Goal: Information Seeking & Learning: Learn about a topic

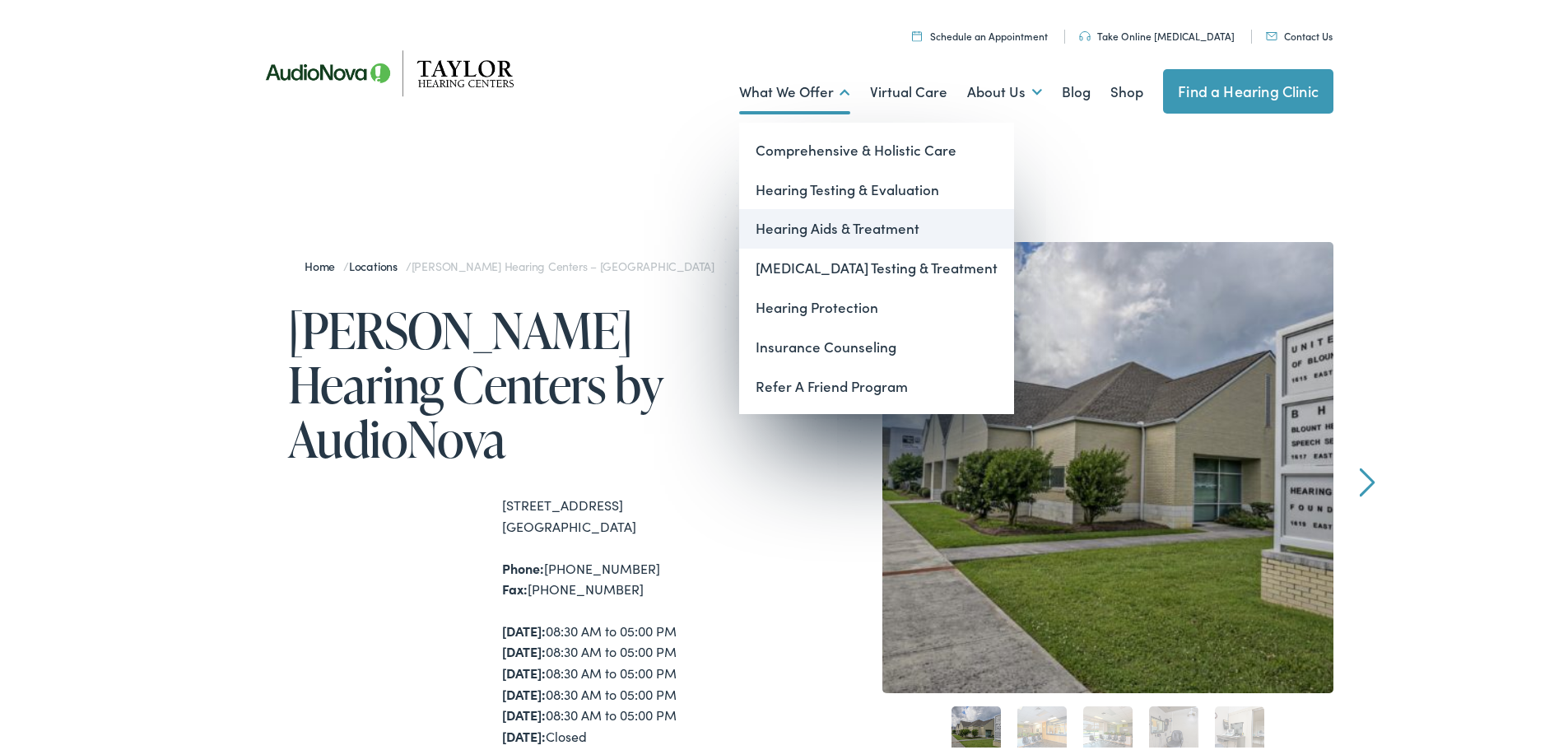
click at [781, 219] on link "Hearing Aids & Treatment" at bounding box center [877, 225] width 275 height 39
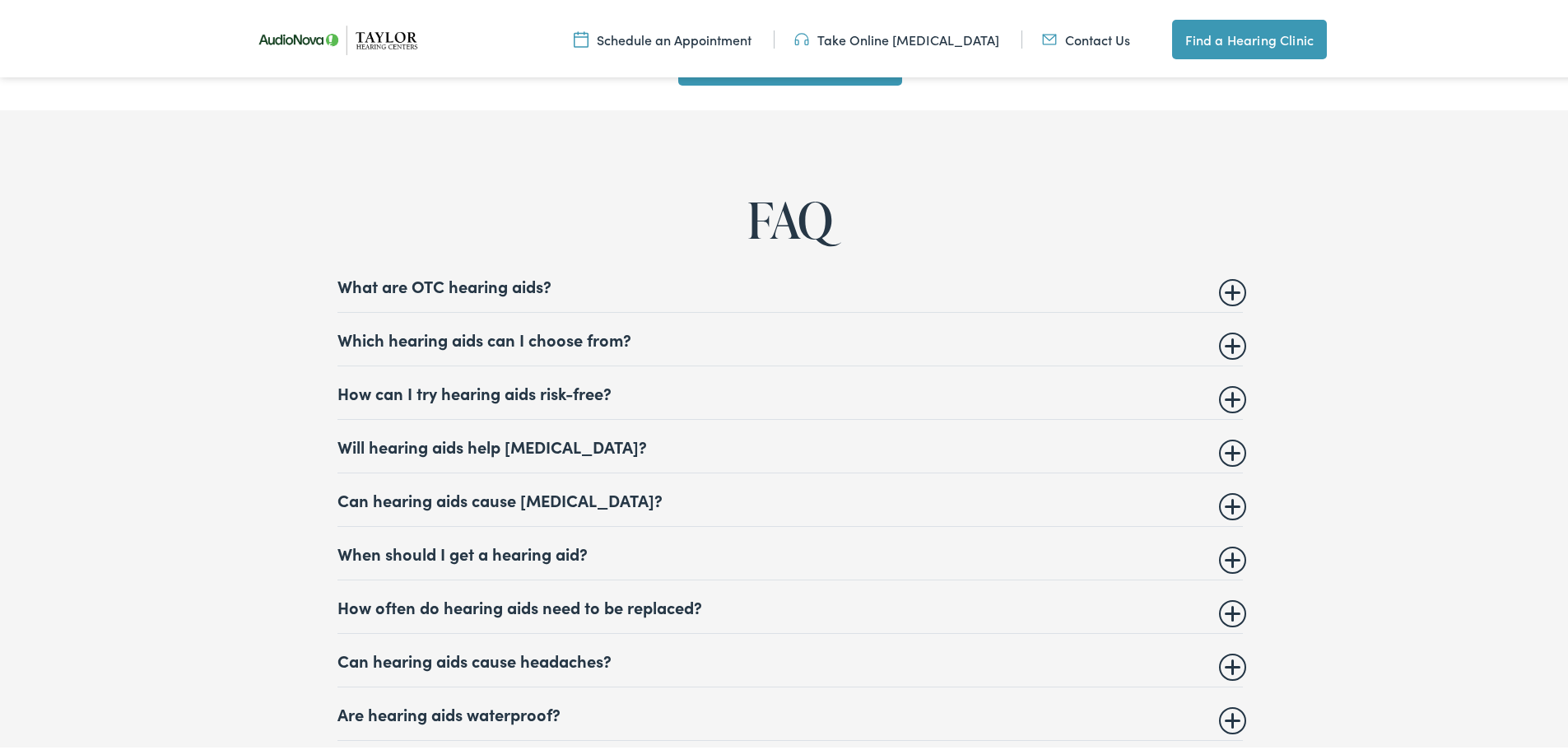
scroll to position [6586, 0]
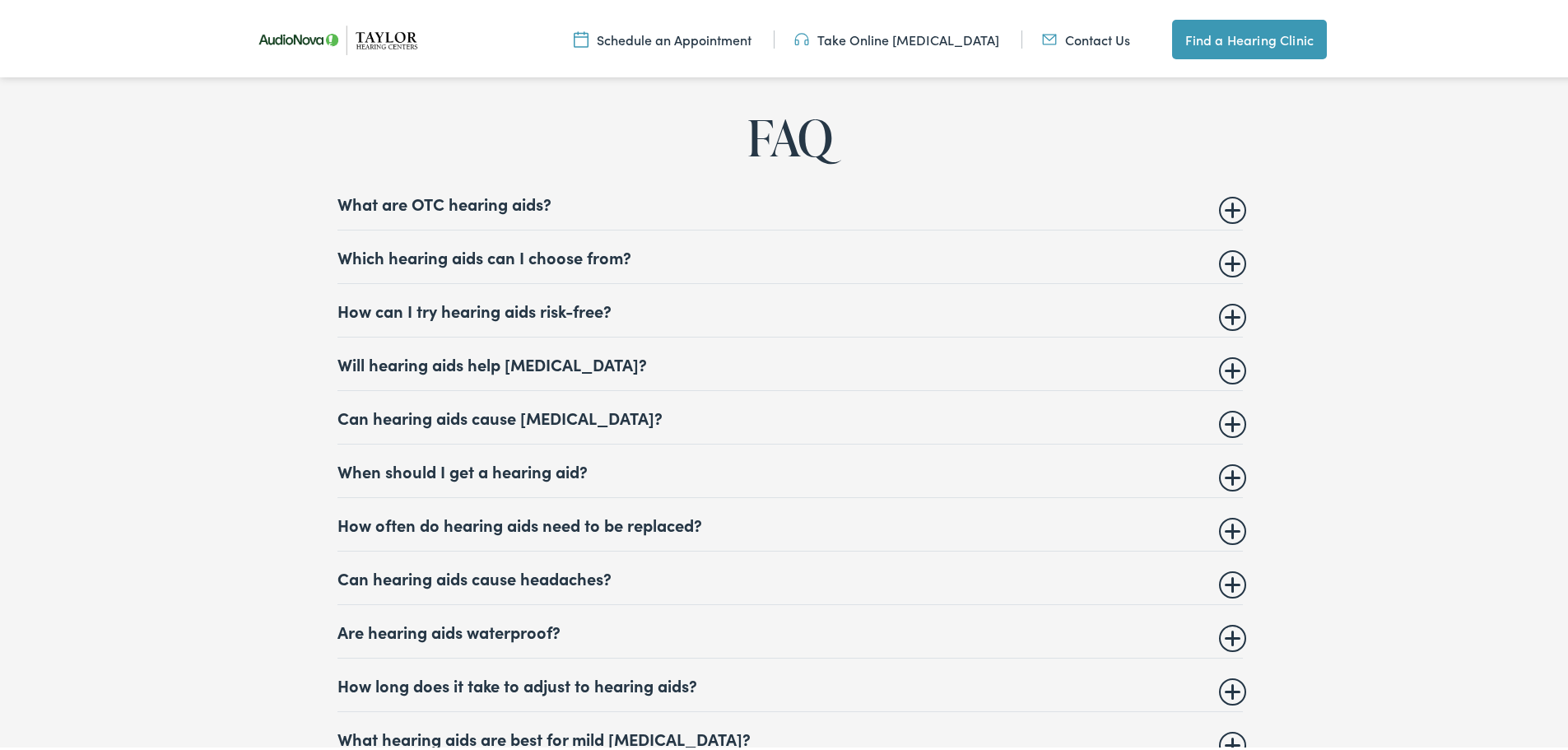
click at [477, 243] on summary "Which hearing aids can I choose from?" at bounding box center [790, 253] width 906 height 20
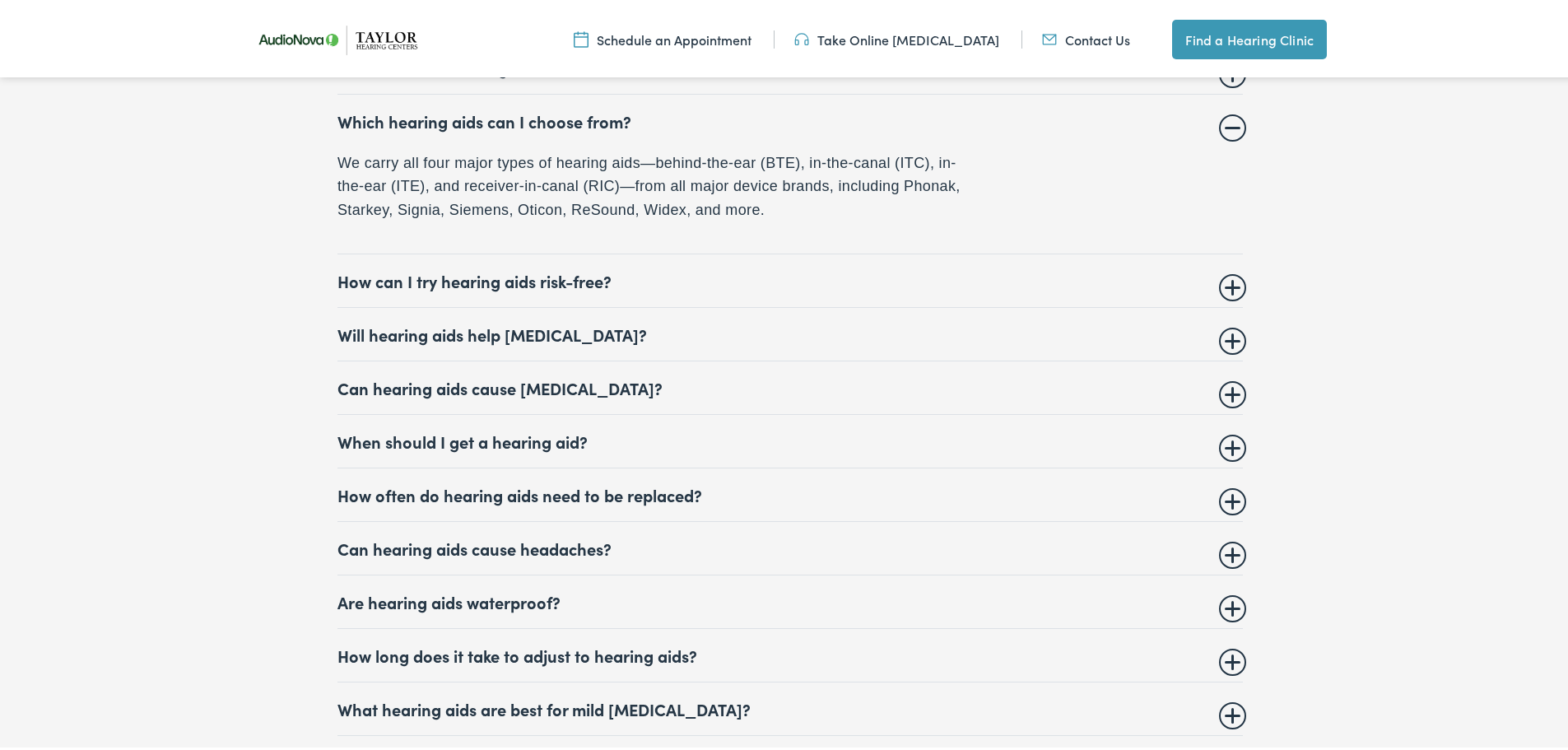
scroll to position [6750, 0]
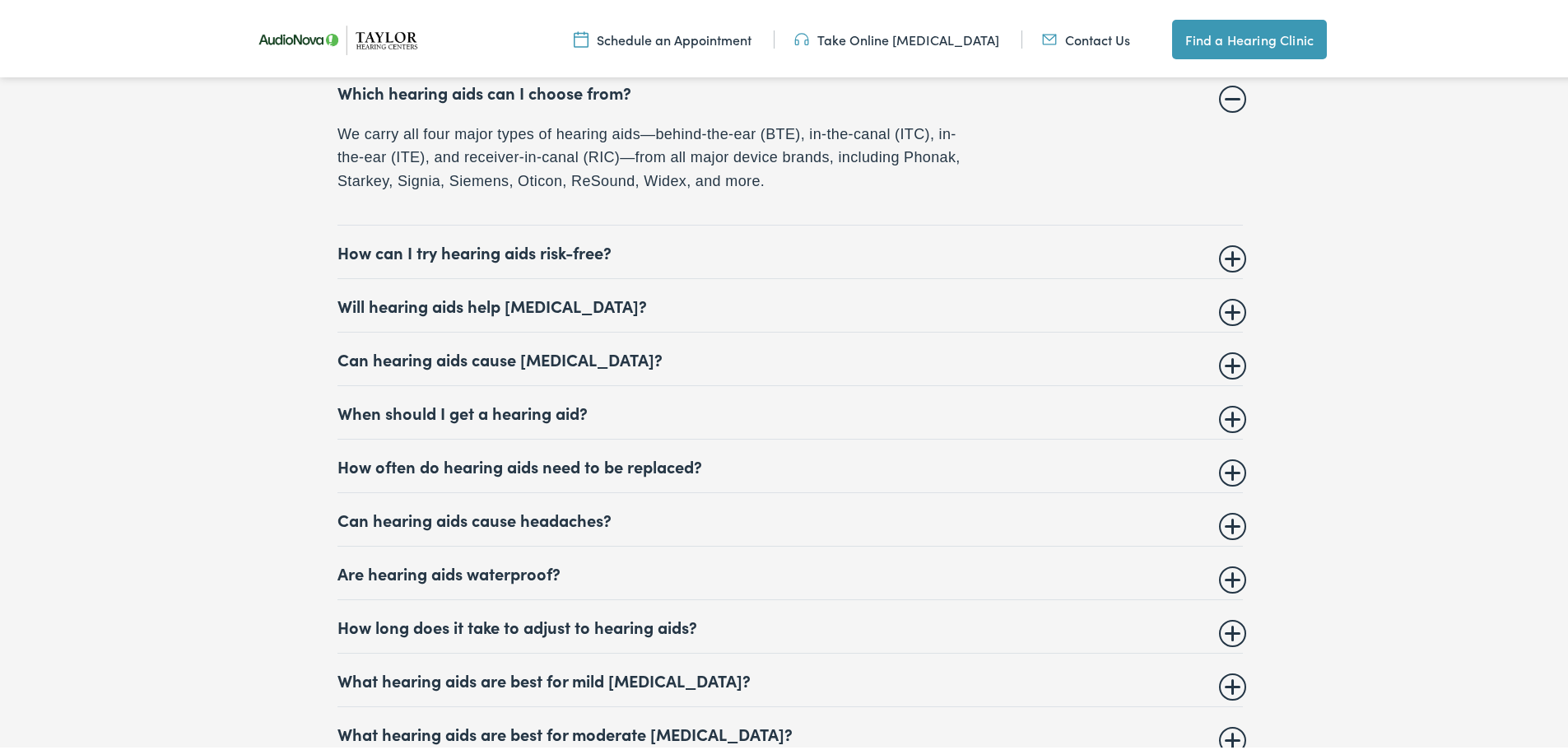
click at [339, 225] on details "How can I try hearing aids risk-free? When you buy hearing aids from one of our…" at bounding box center [790, 249] width 906 height 53
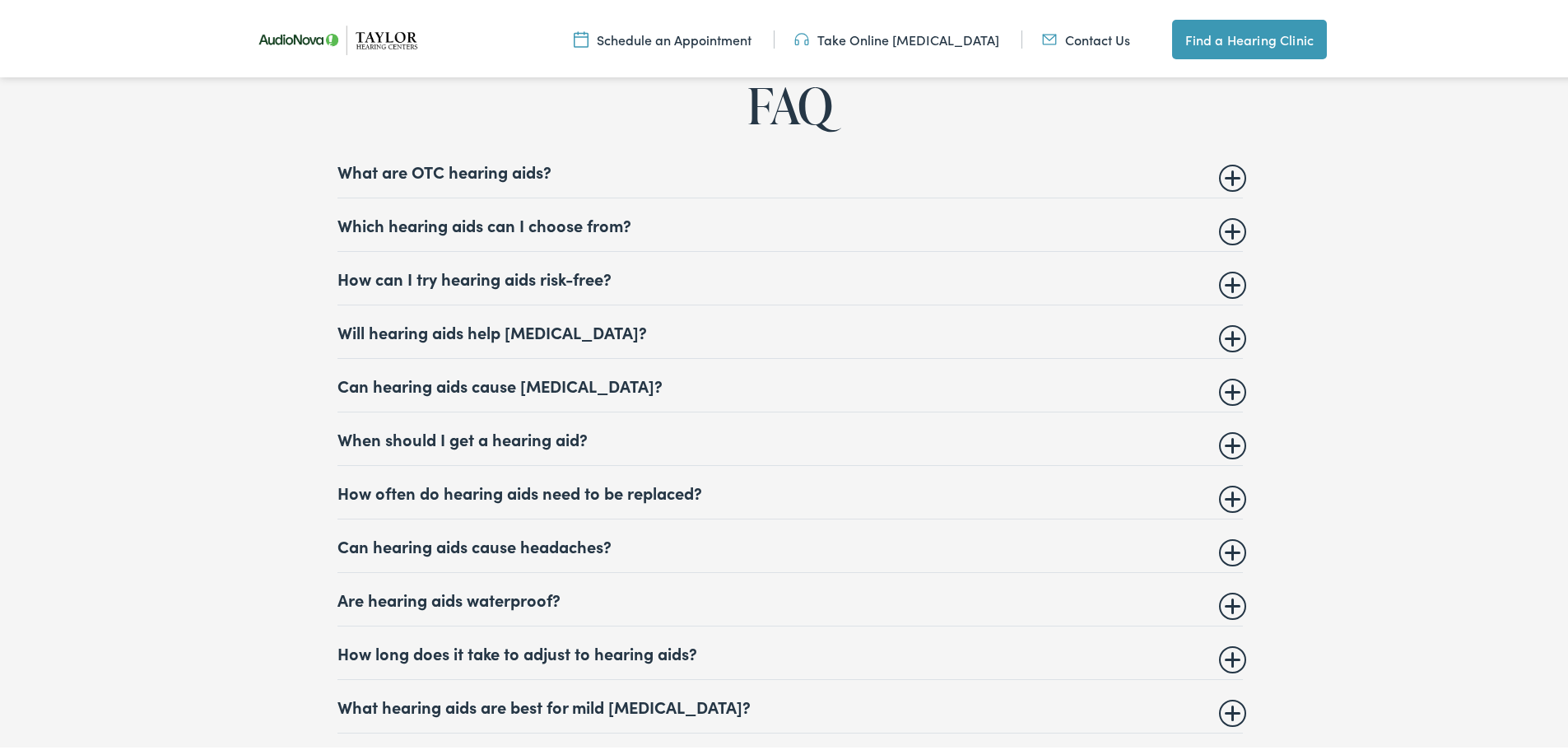
scroll to position [6668, 0]
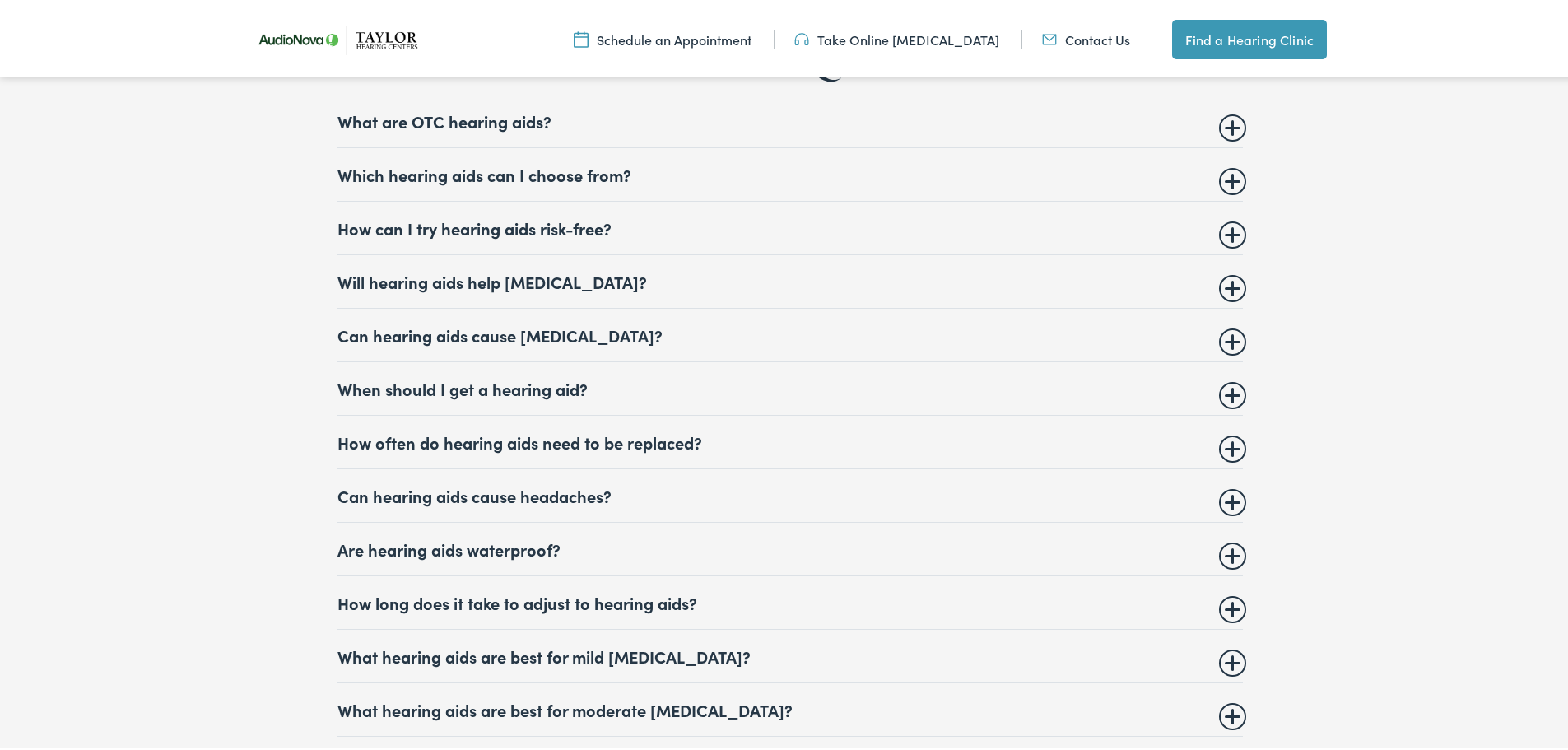
click at [522, 219] on summary "How can I try hearing aids risk-free?" at bounding box center [790, 224] width 906 height 20
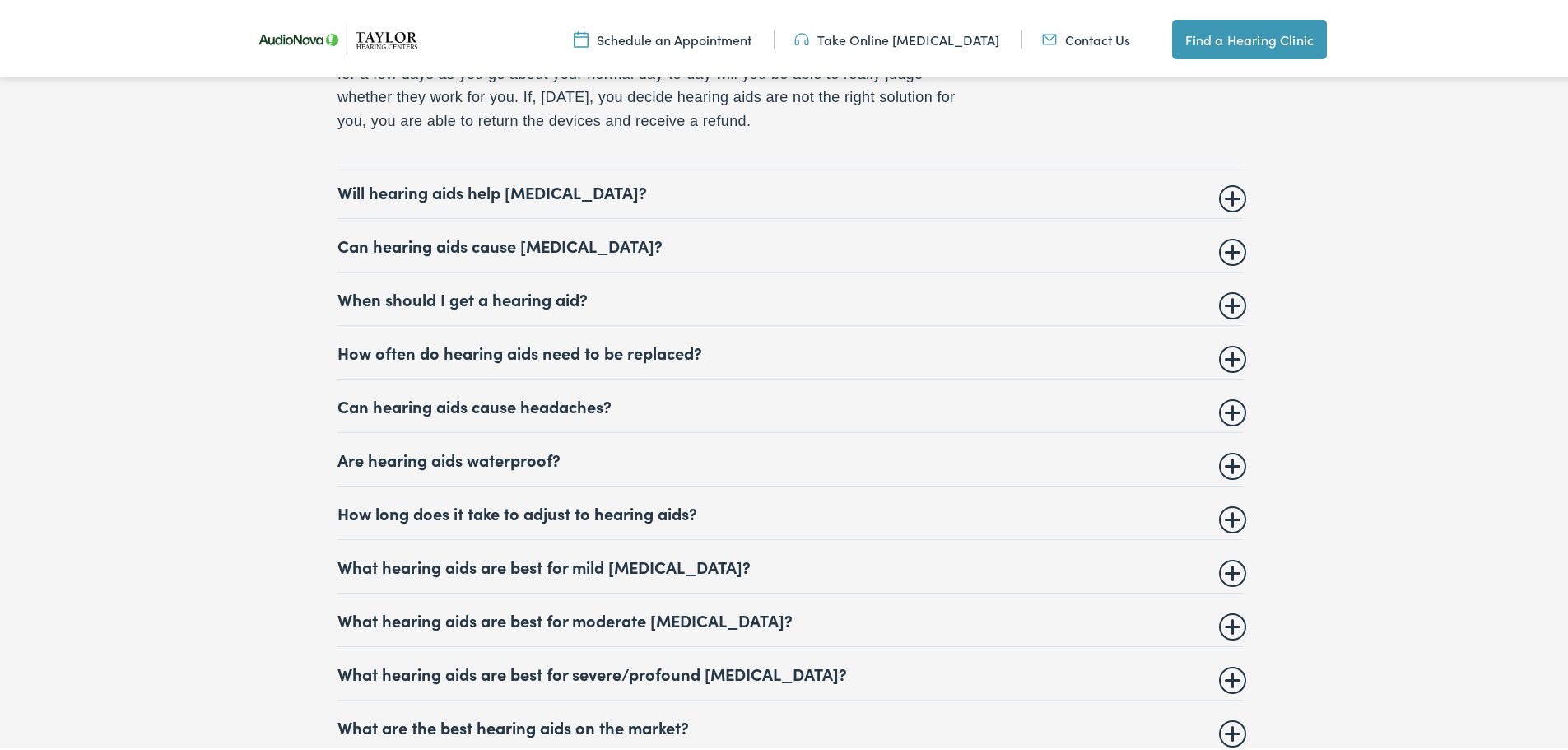
scroll to position [7079, 0]
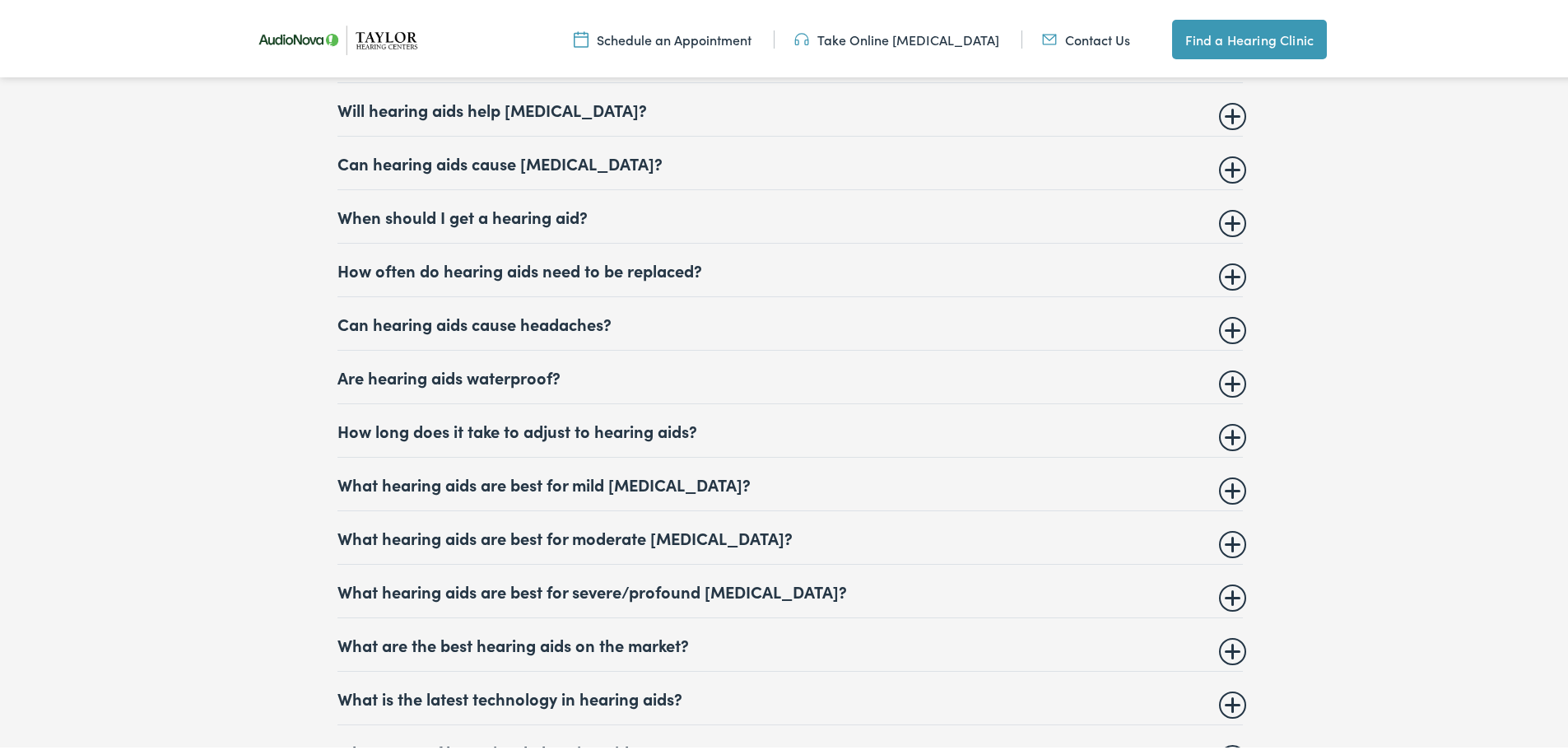
click at [522, 257] on summary "How often do hearing aids need to be replaced?" at bounding box center [790, 266] width 906 height 20
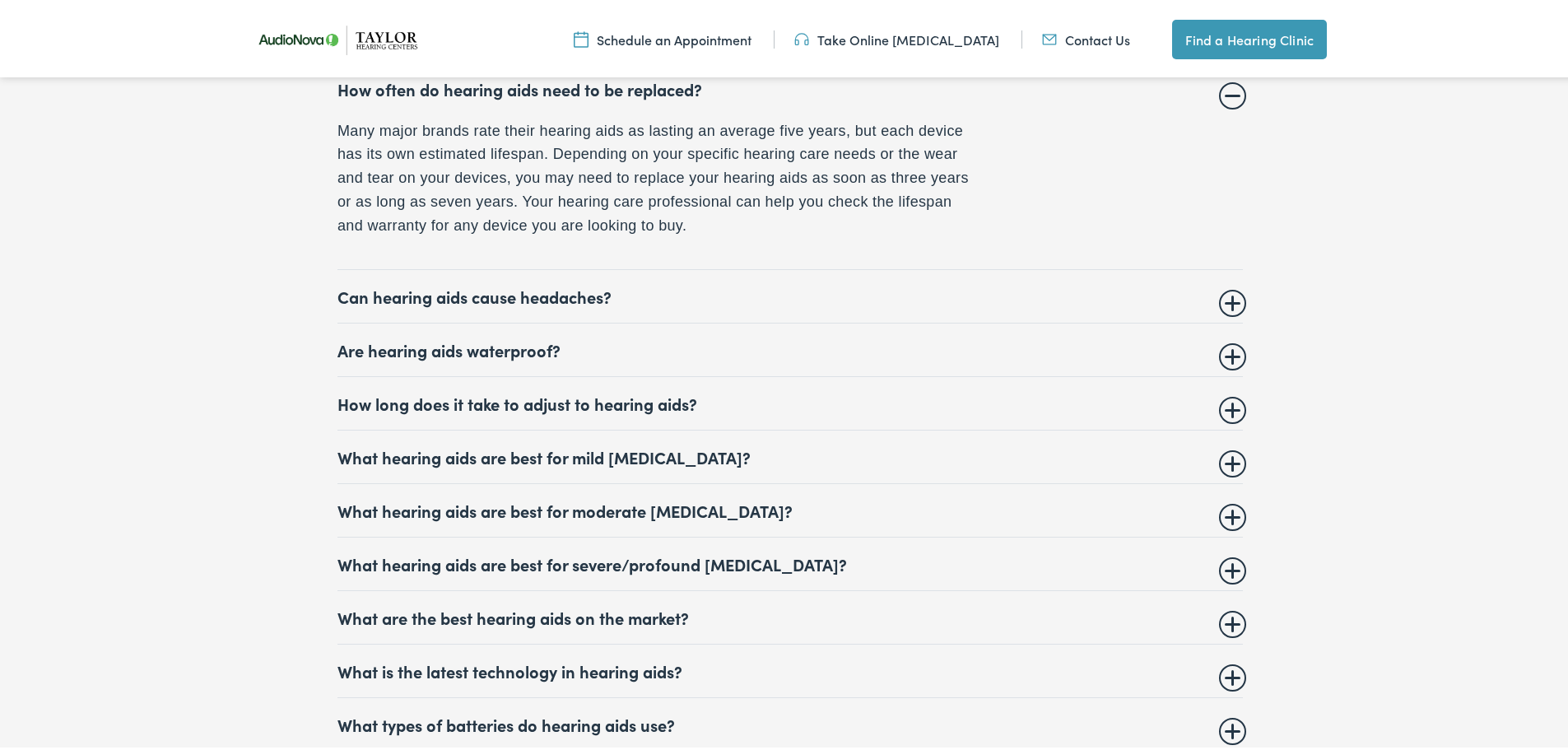
scroll to position [7059, 0]
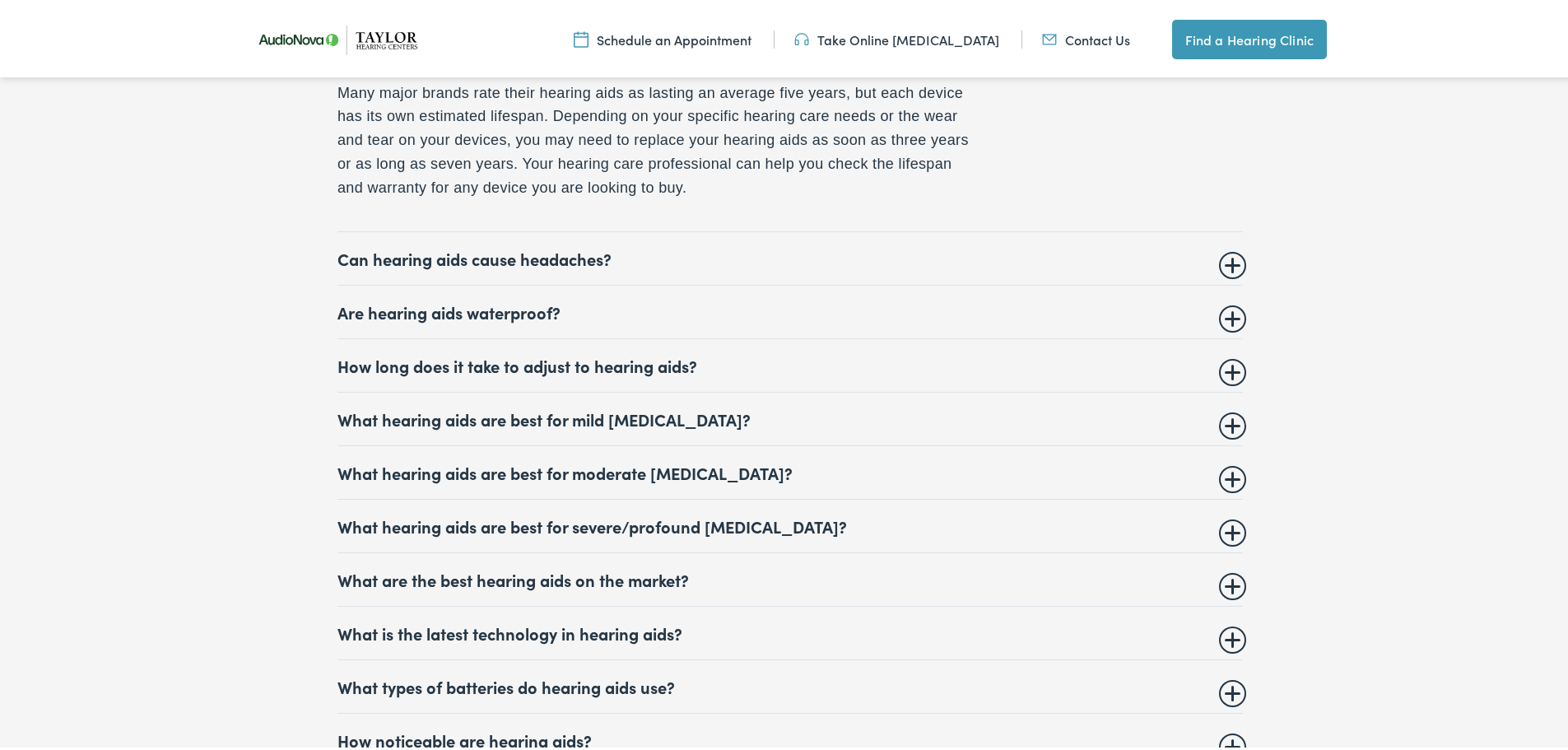
click at [519, 282] on details "Are hearing aids waterproof? There are waterproof hearing aids available, but m…" at bounding box center [790, 309] width 906 height 53
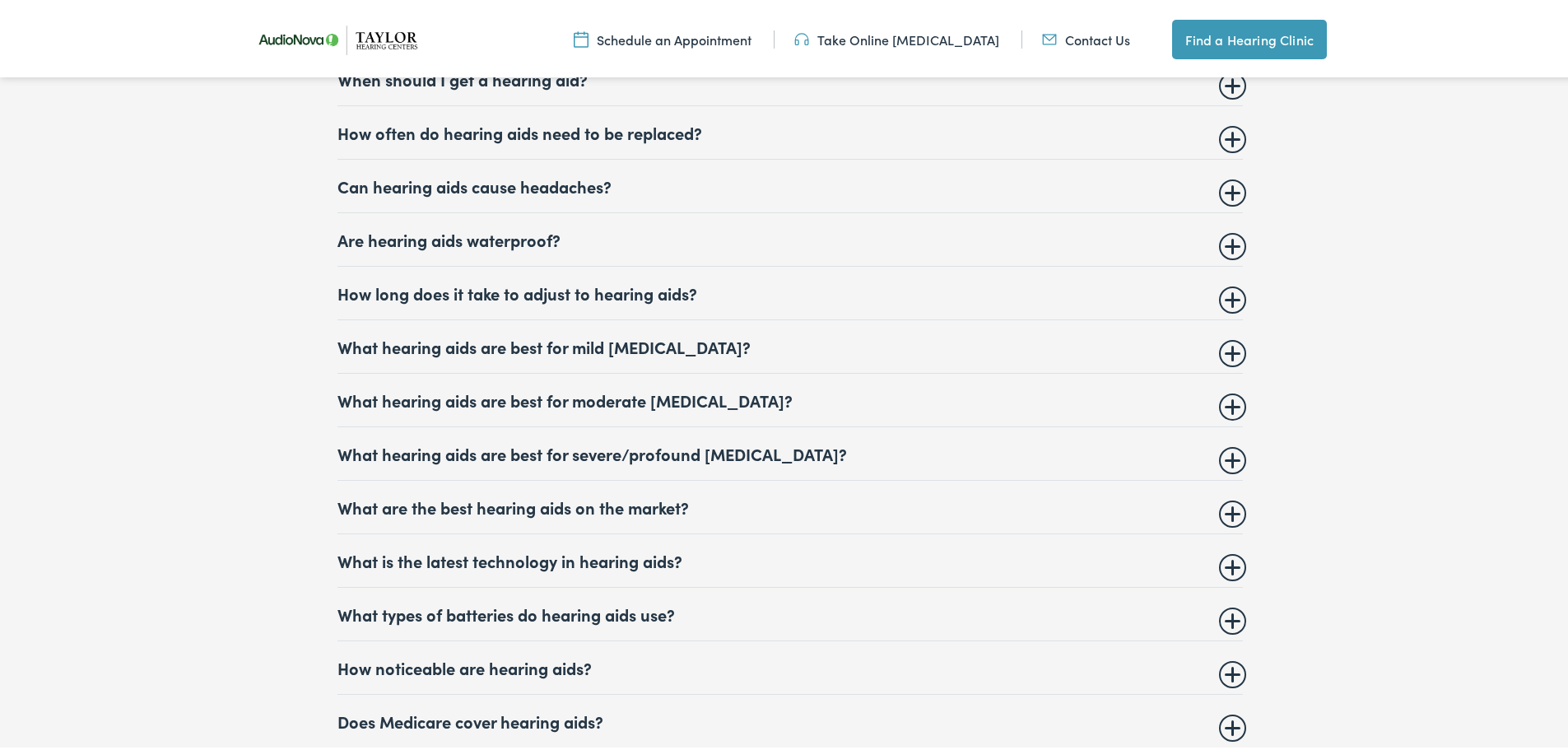
scroll to position [6976, 0]
click at [528, 235] on summary "Are hearing aids waterproof?" at bounding box center [790, 237] width 906 height 20
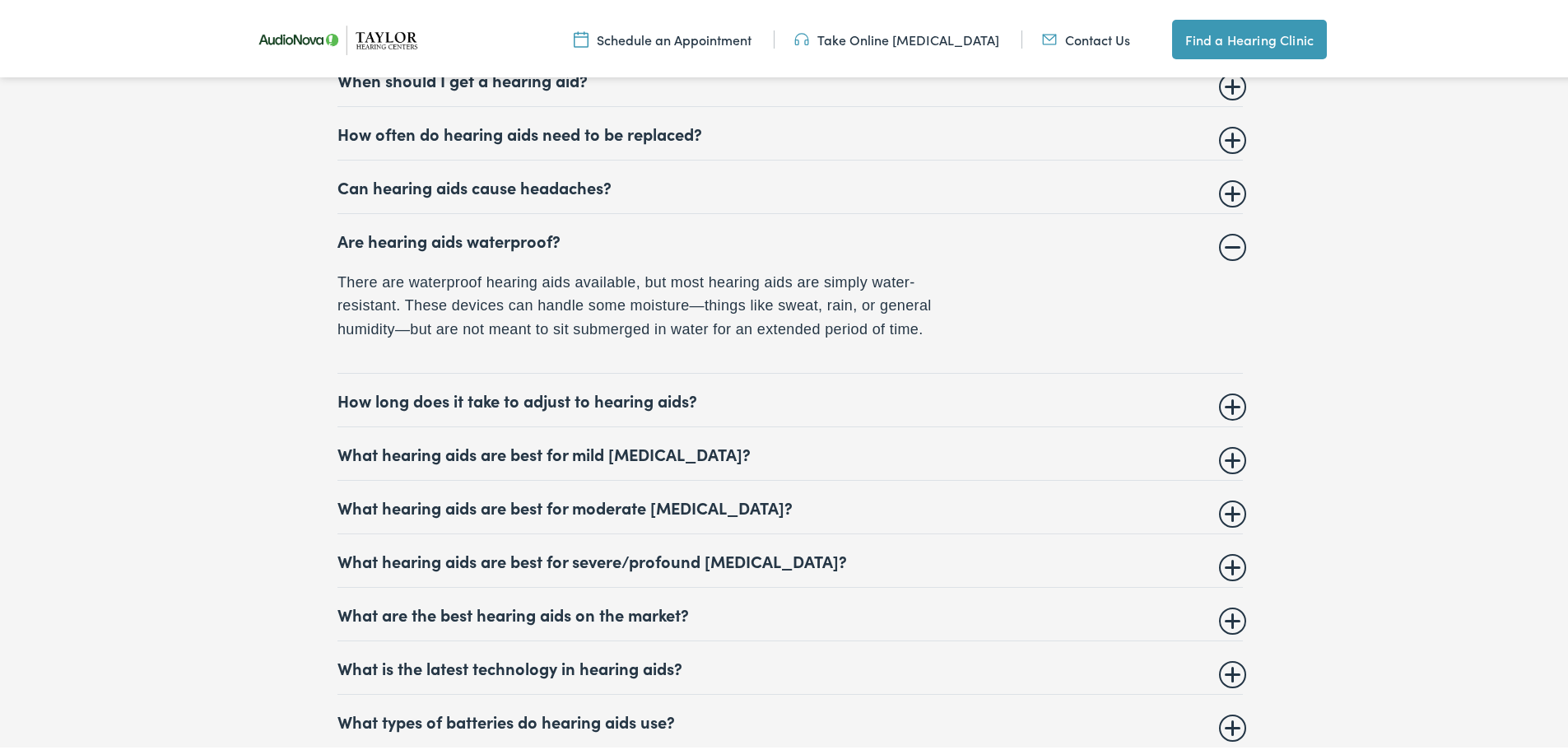
click at [532, 232] on summary "Are hearing aids waterproof?" at bounding box center [790, 237] width 906 height 20
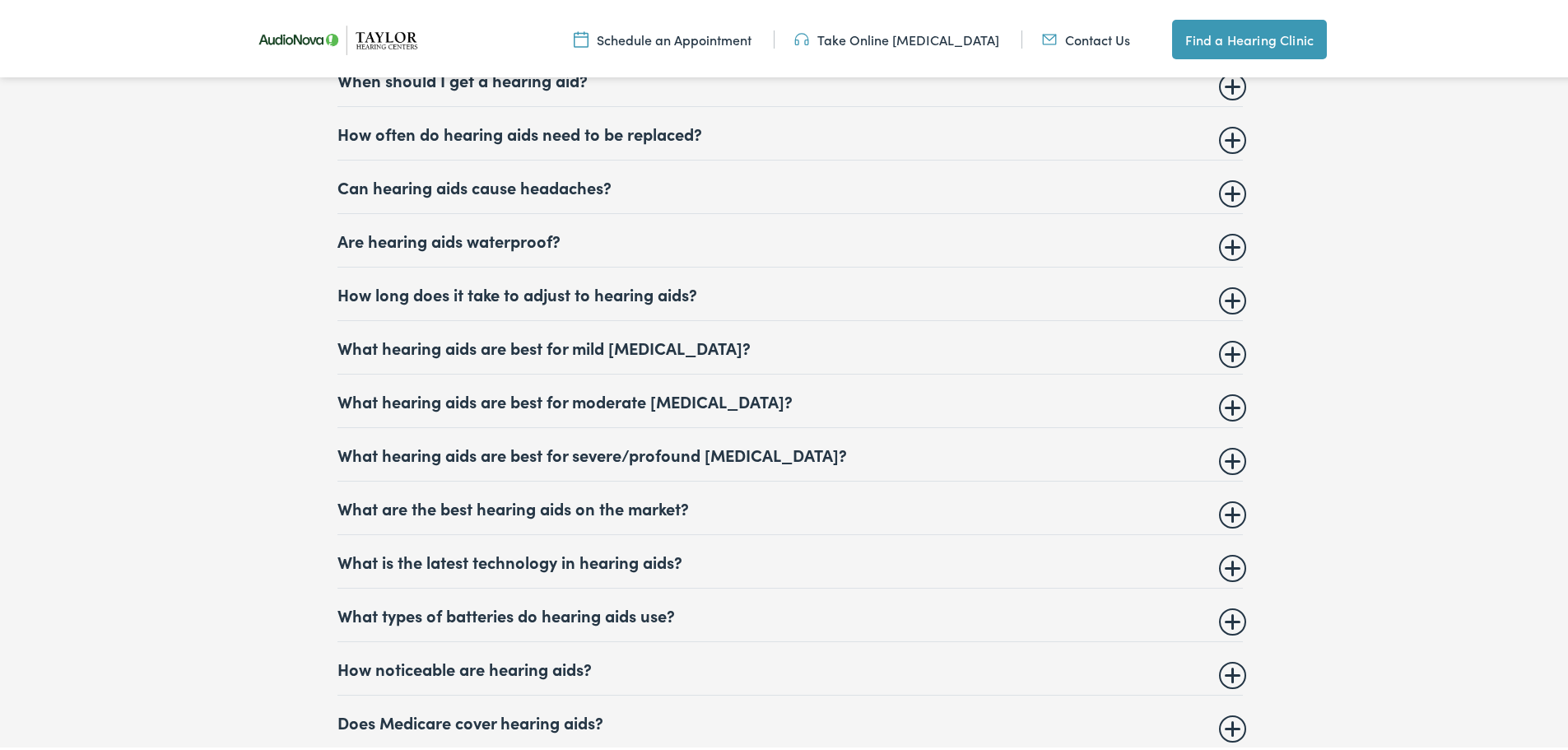
scroll to position [7059, 0]
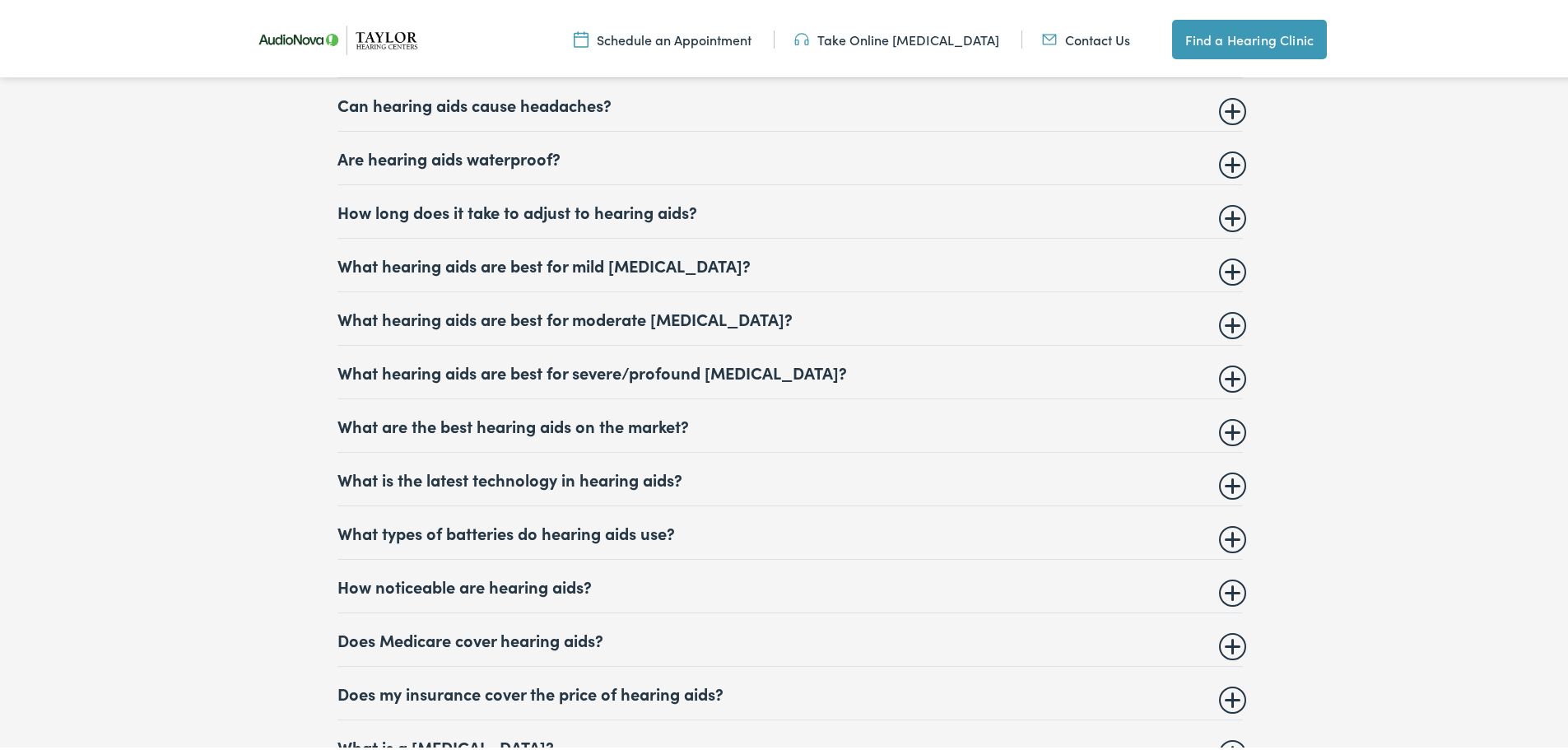
click at [529, 309] on summary "What hearing aids are best for moderate [MEDICAL_DATA]?" at bounding box center [790, 315] width 906 height 20
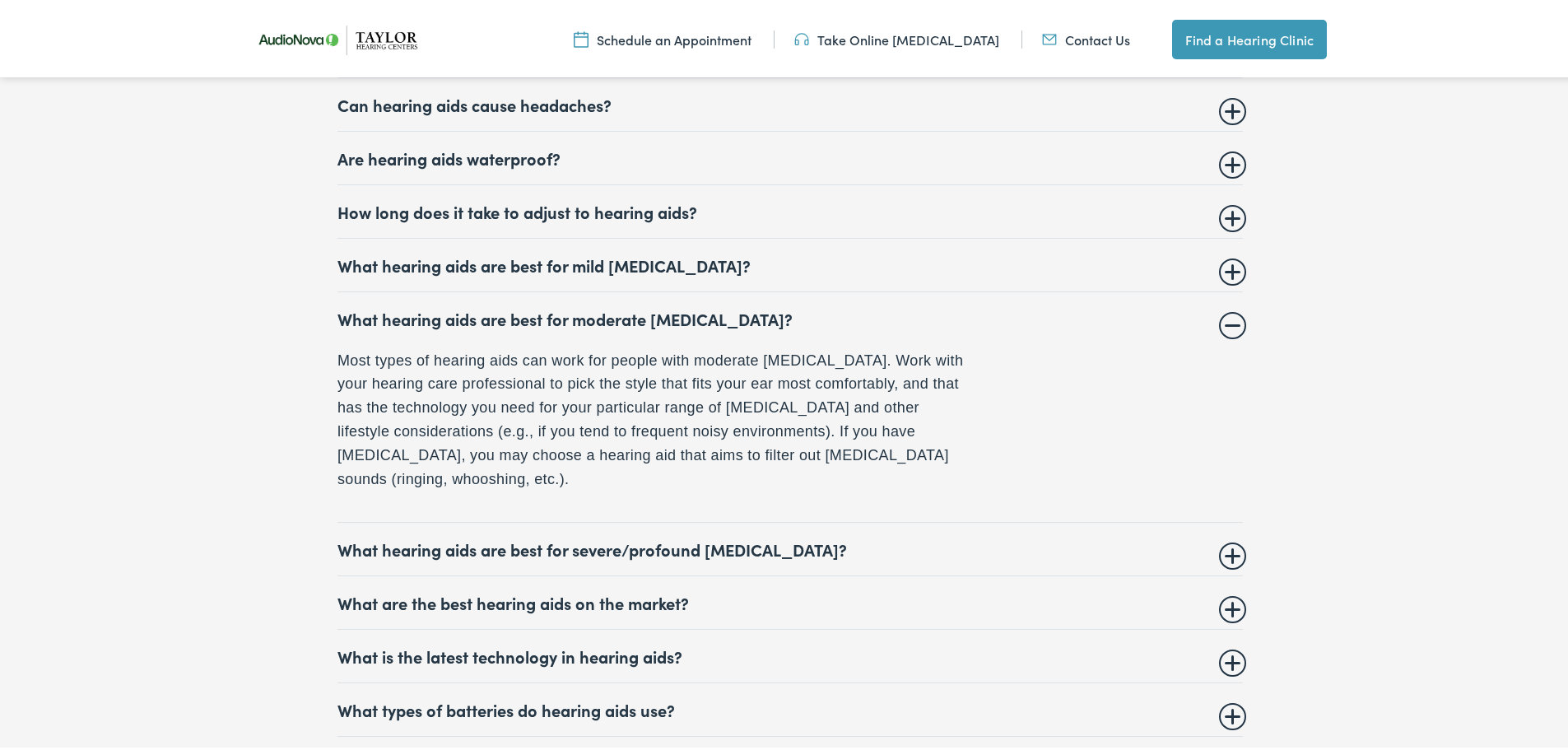
click at [470, 590] on summary "What are the best hearing aids on the market?" at bounding box center [790, 599] width 906 height 20
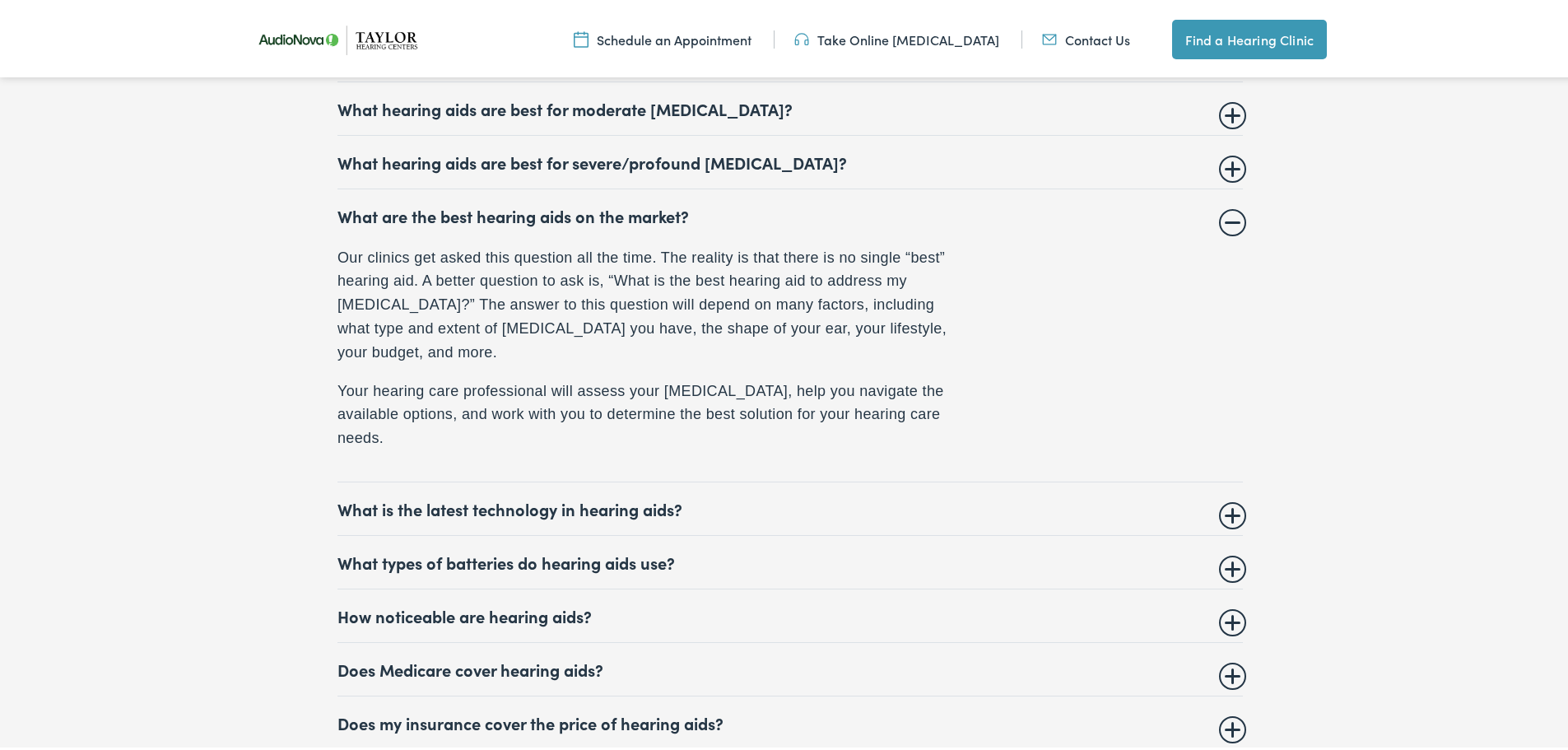
scroll to position [7305, 0]
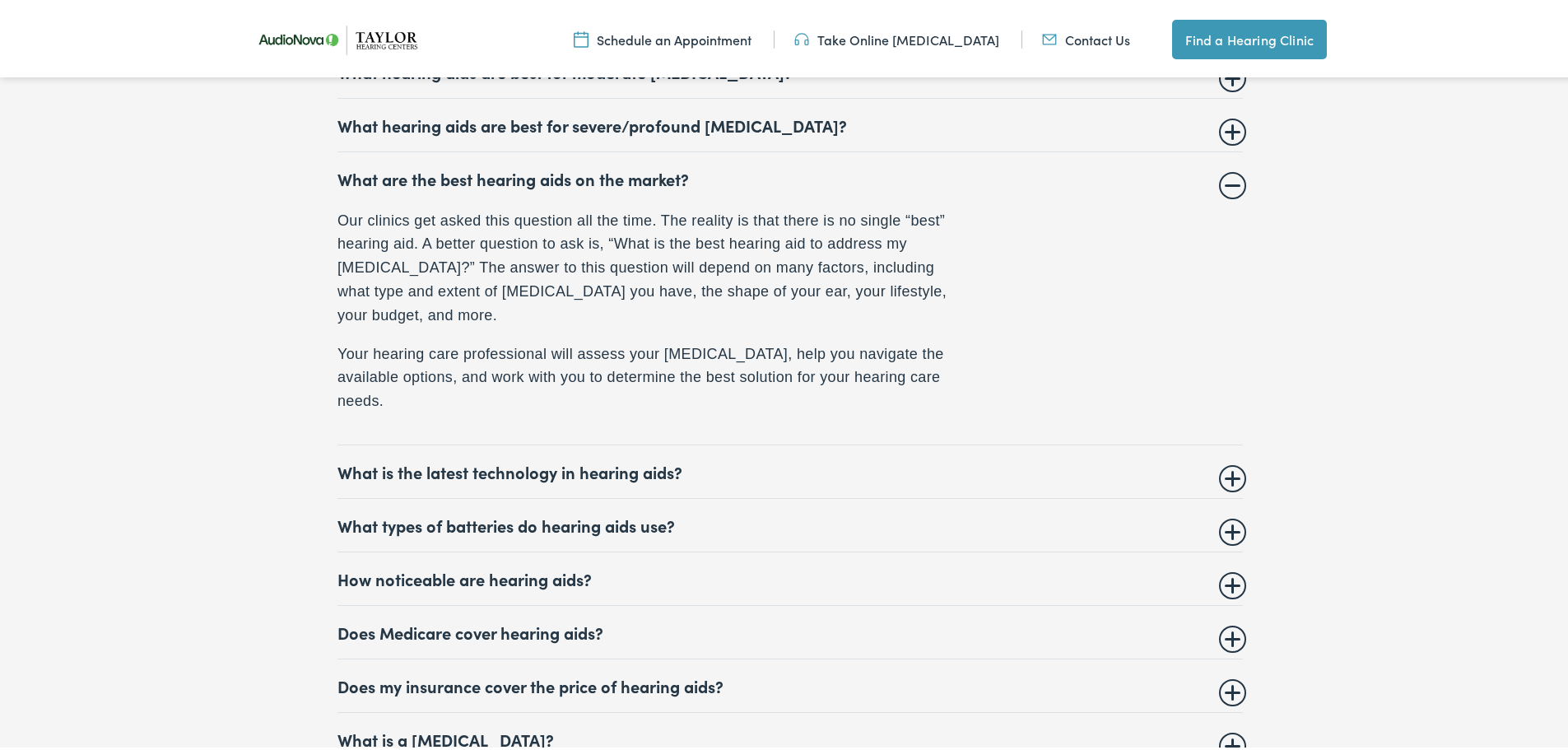
click at [388, 459] on summary "What is the latest technology in hearing aids?" at bounding box center [790, 469] width 906 height 20
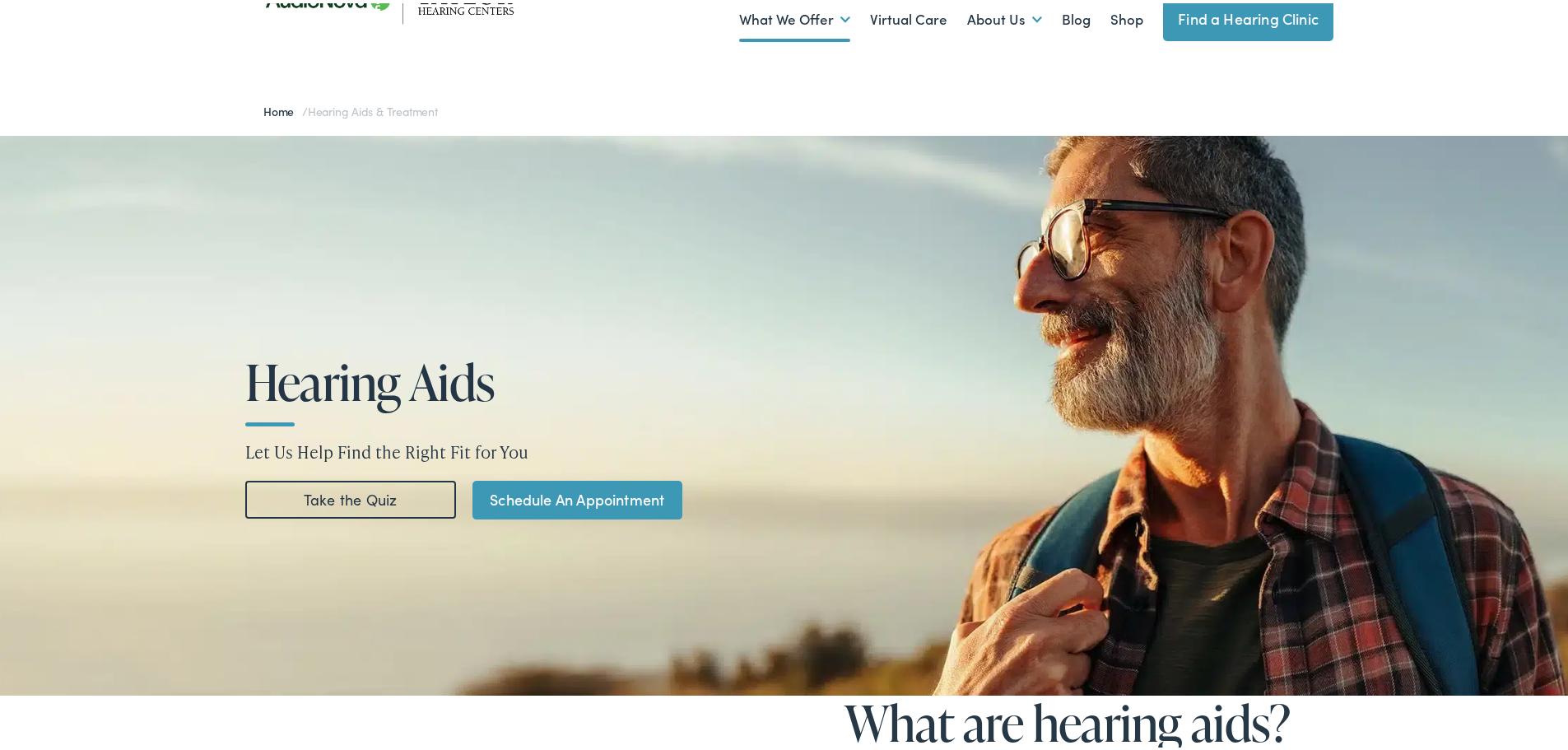
scroll to position [0, 0]
